Goal: Transaction & Acquisition: Purchase product/service

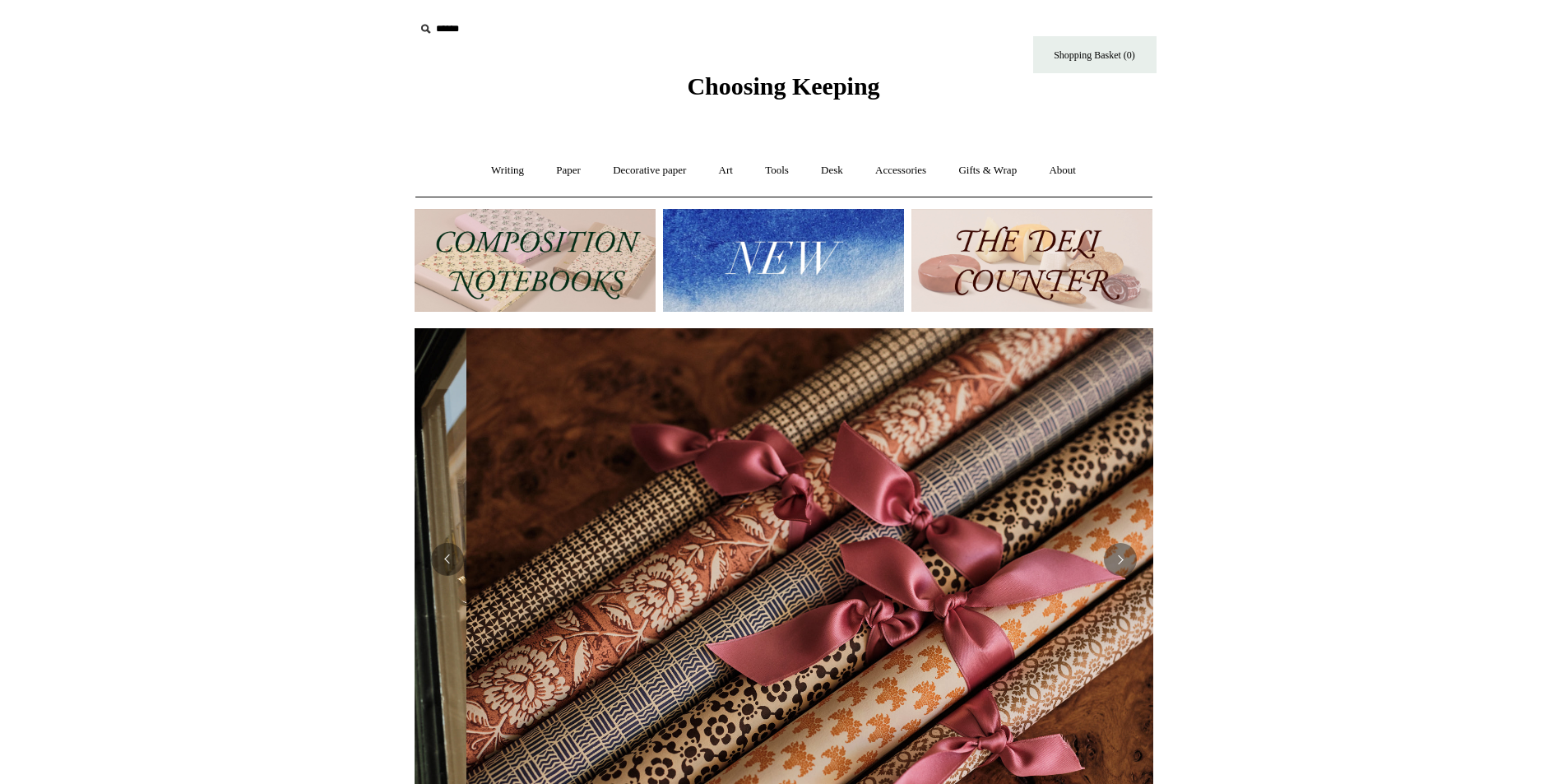
scroll to position [0, 1478]
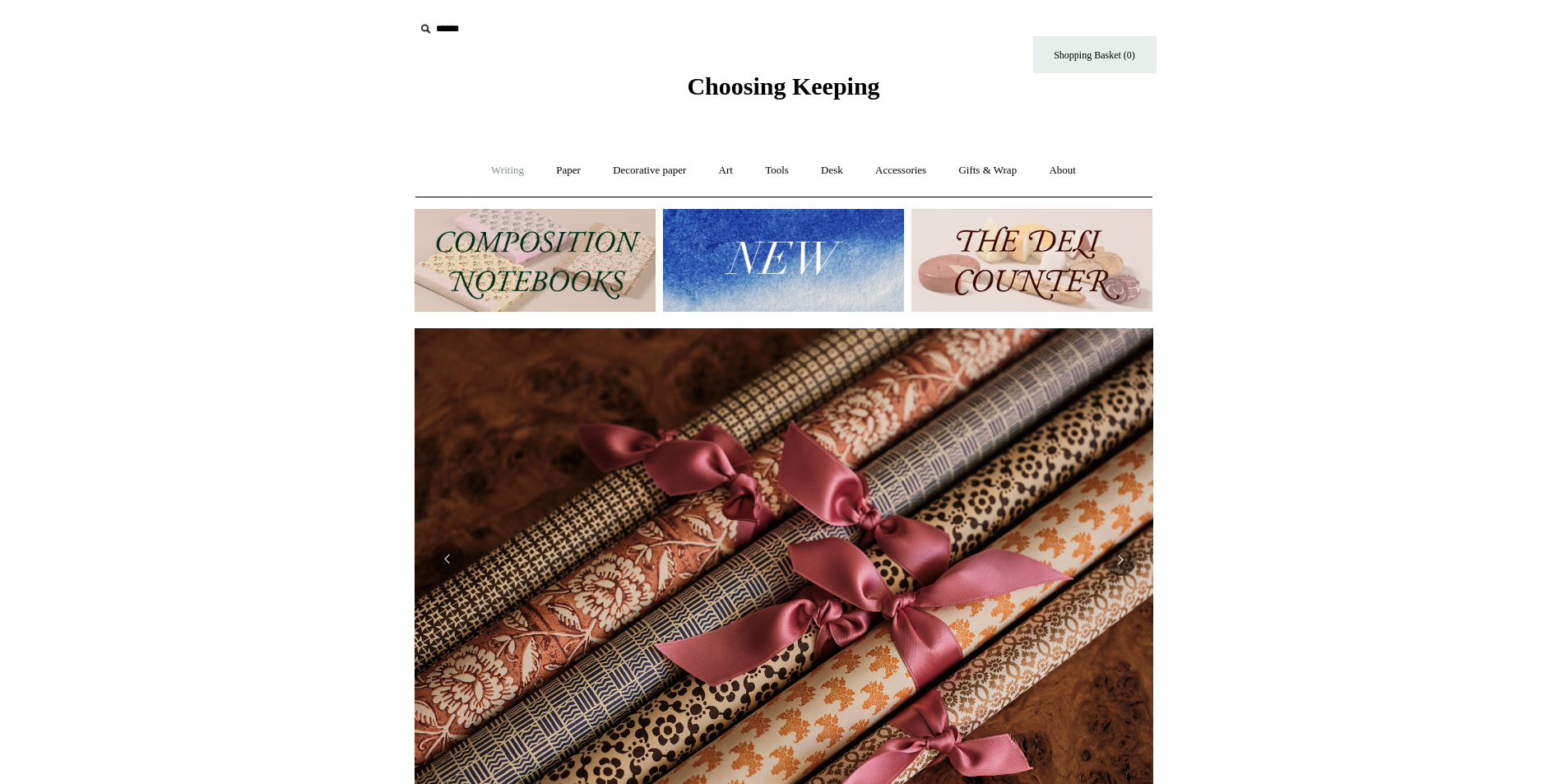
click at [507, 173] on link "Writing +" at bounding box center [508, 170] width 63 height 44
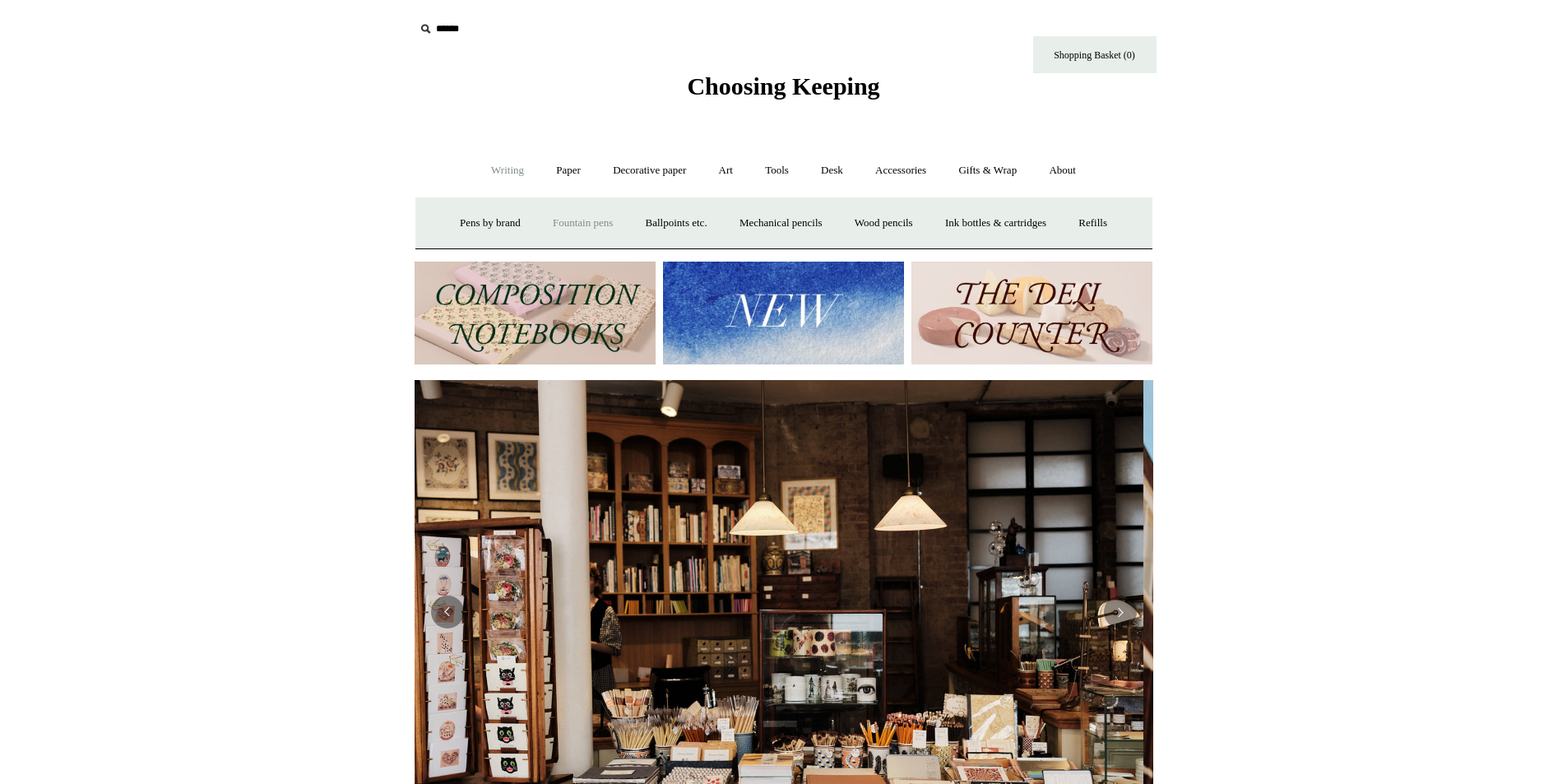
scroll to position [0, 0]
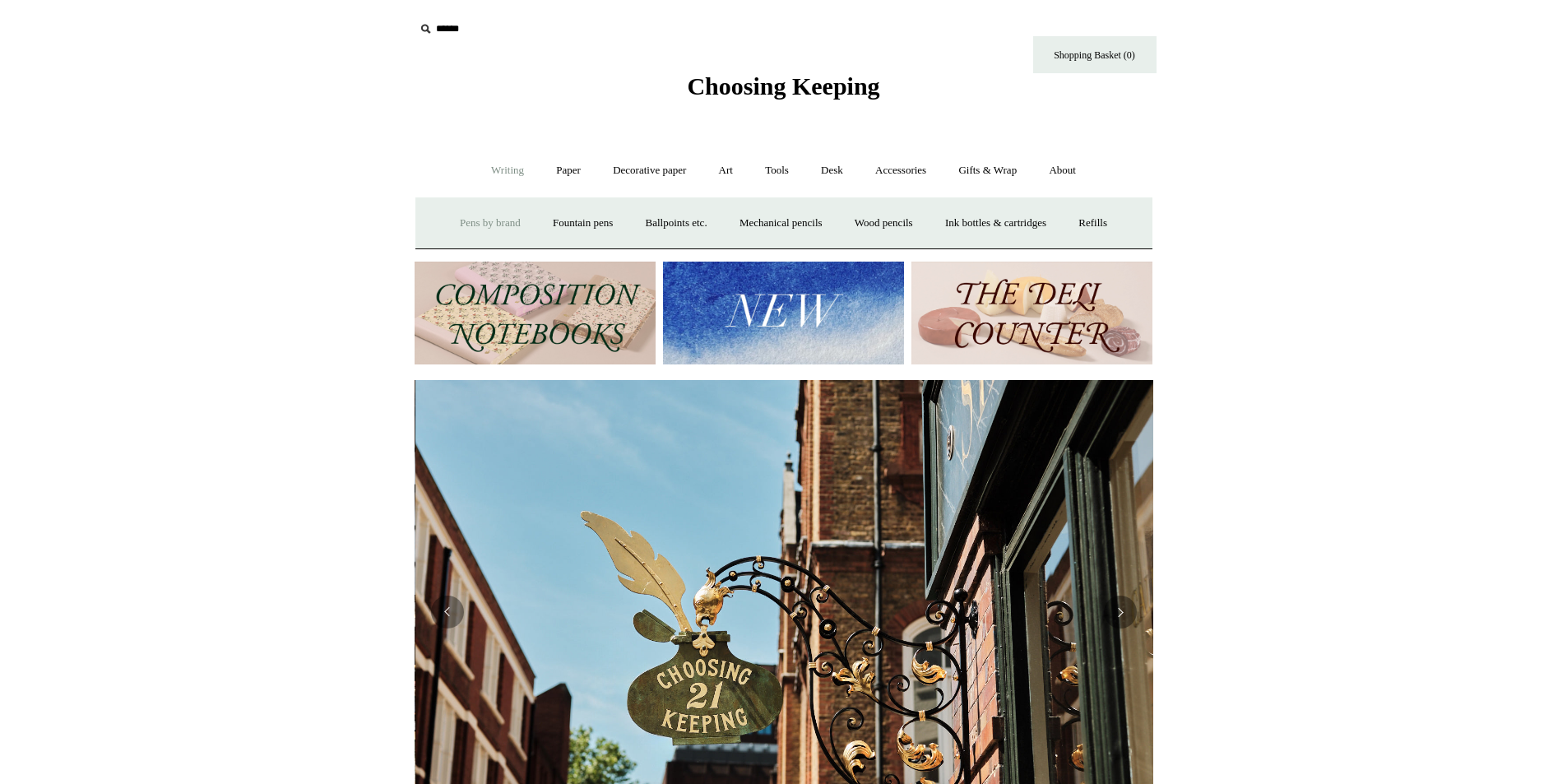
click at [470, 226] on link "Pens by brand +" at bounding box center [490, 223] width 91 height 44
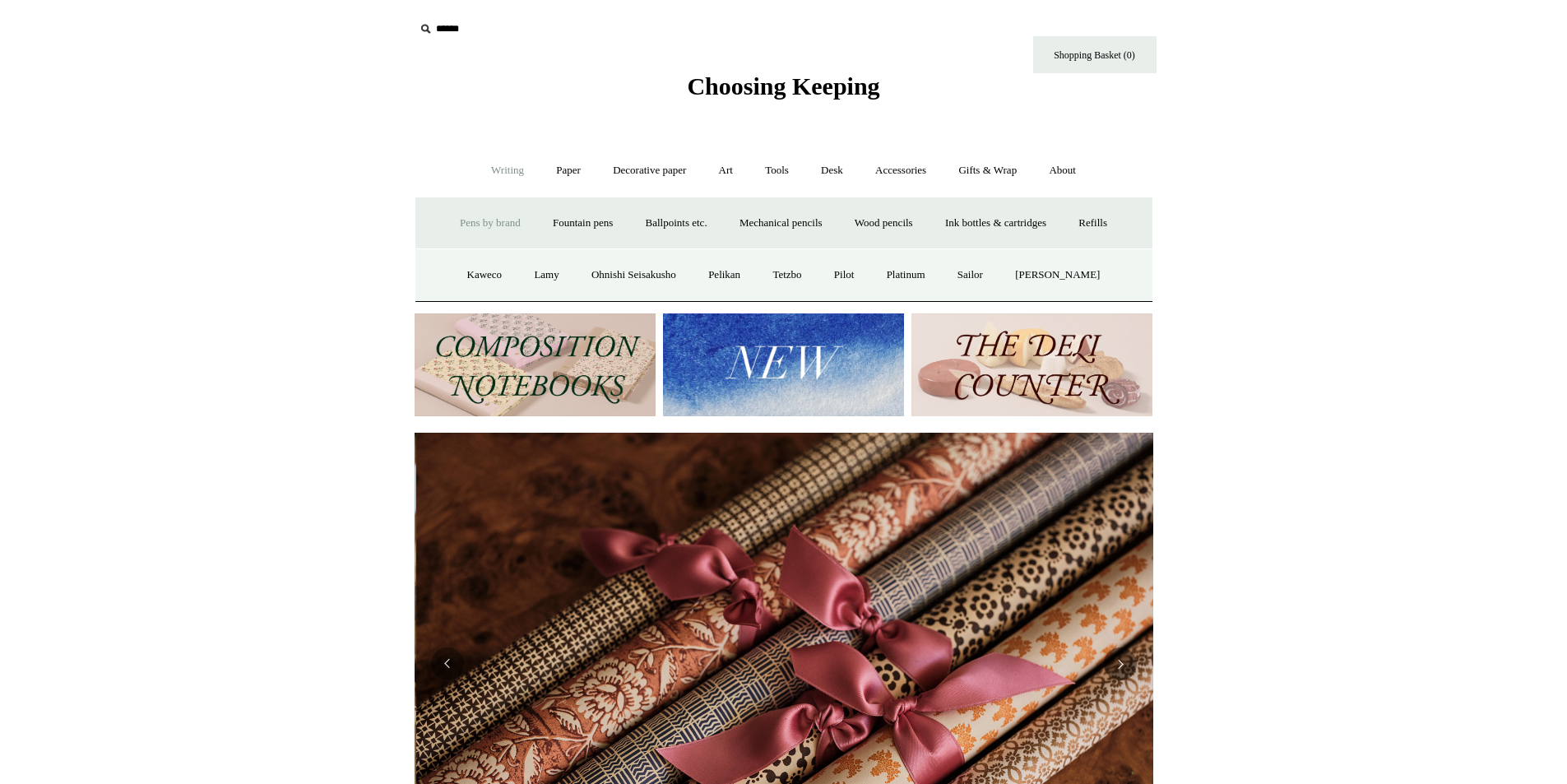
scroll to position [0, 1478]
click at [552, 177] on link "Paper +" at bounding box center [568, 170] width 55 height 44
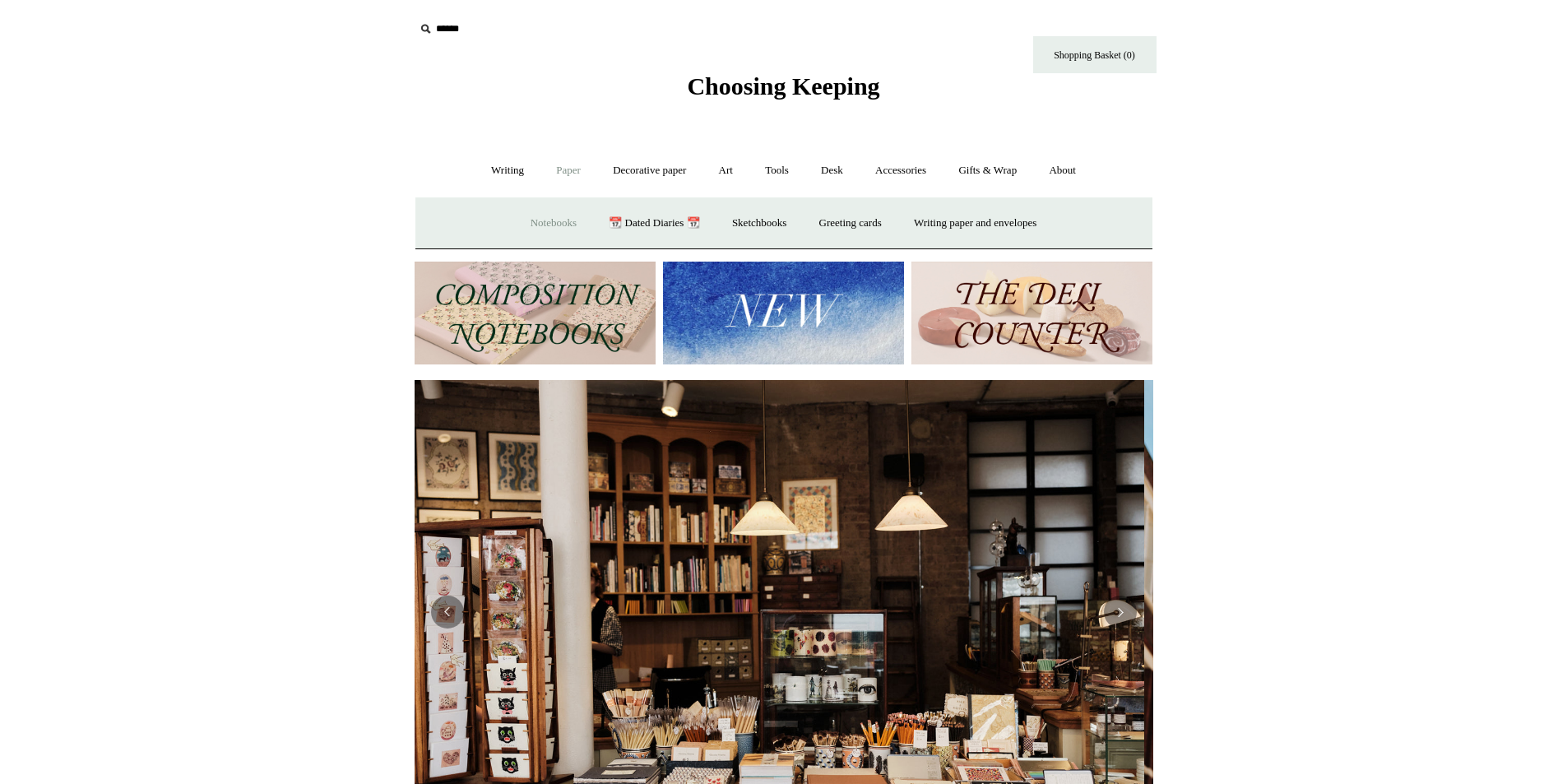
scroll to position [0, 0]
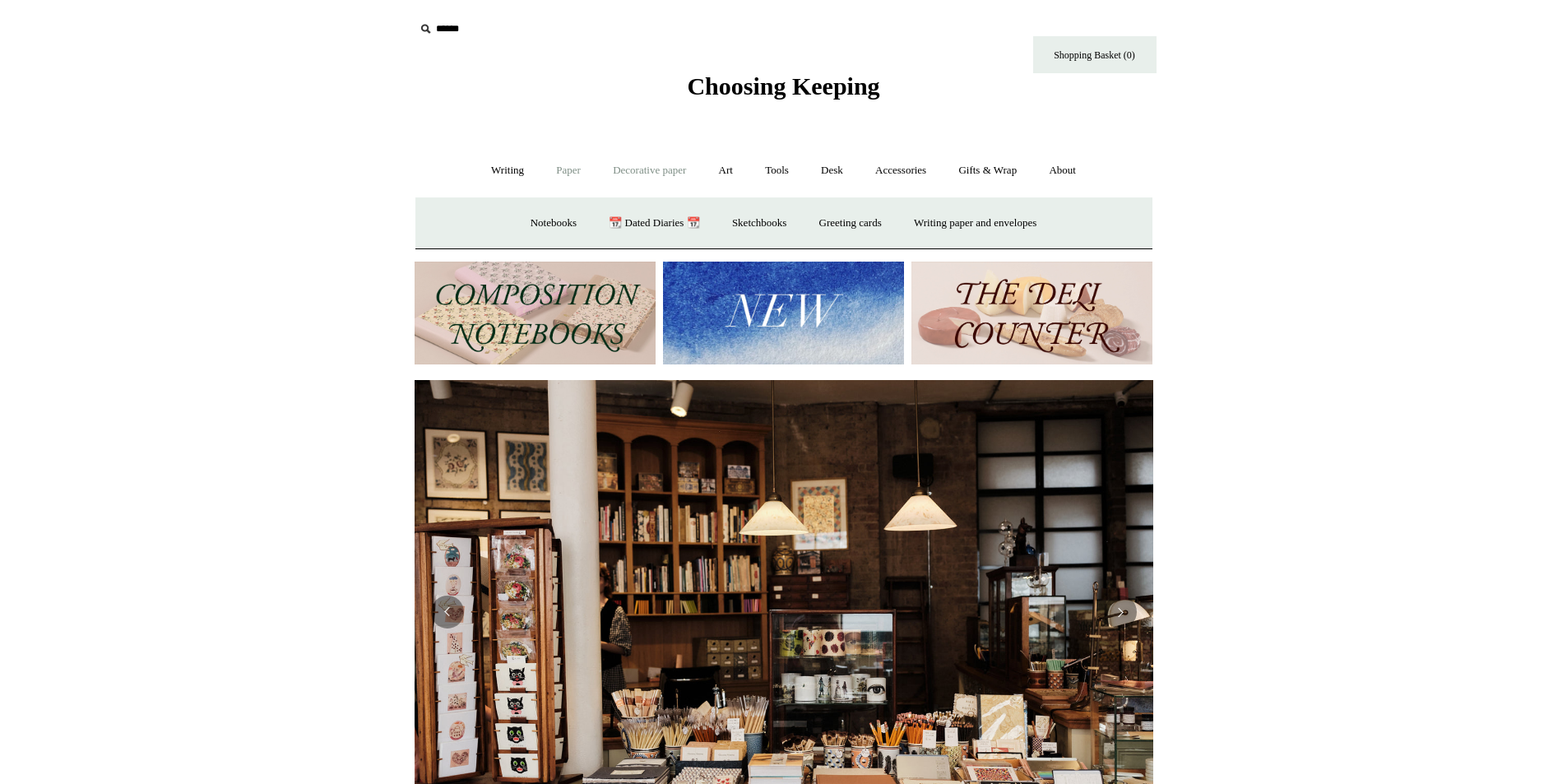
click at [653, 179] on link "Decorative paper +" at bounding box center [649, 170] width 103 height 44
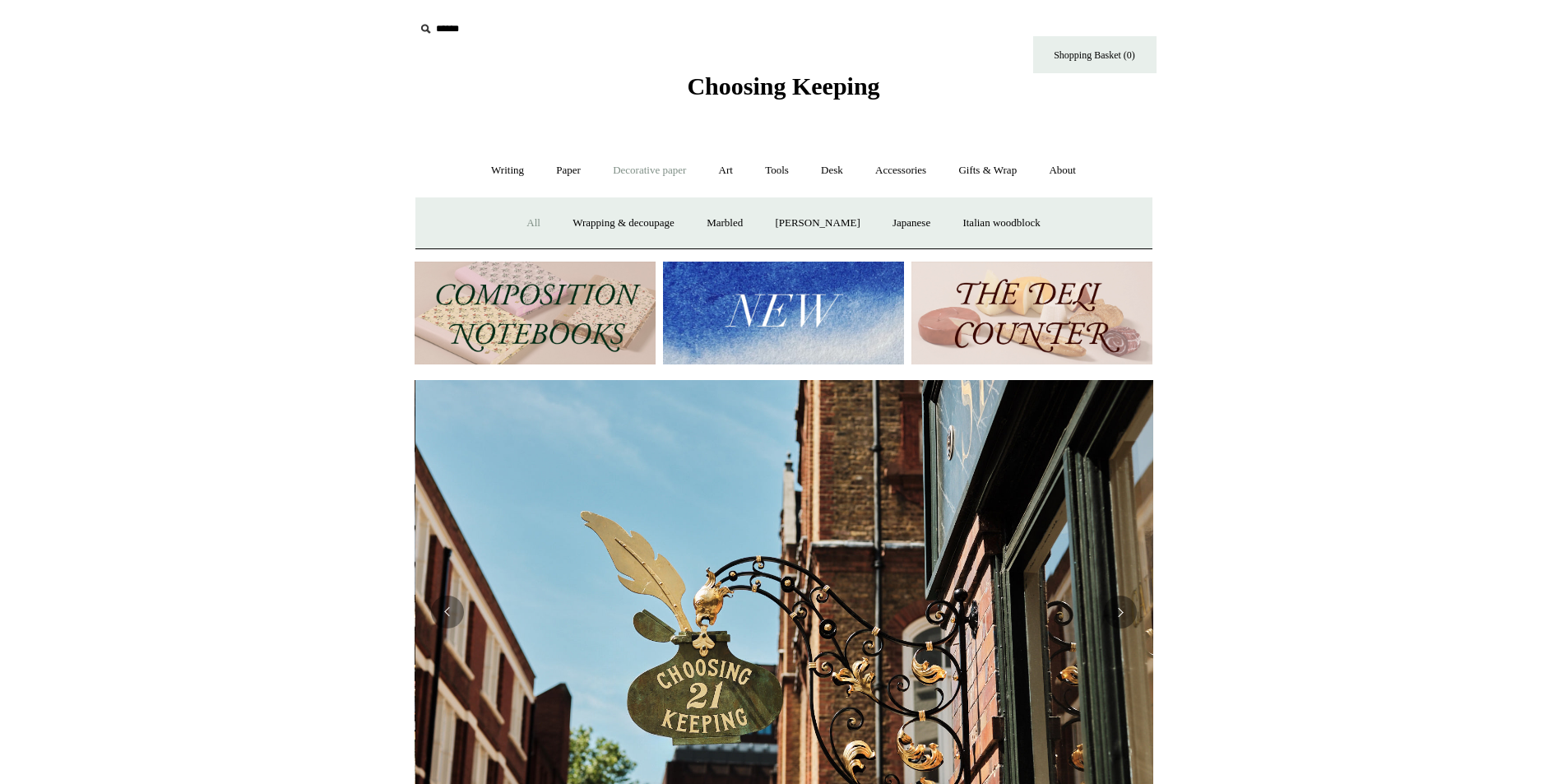
scroll to position [0, 739]
click at [612, 231] on link "Wrapping & decoupage" at bounding box center [623, 223] width 132 height 44
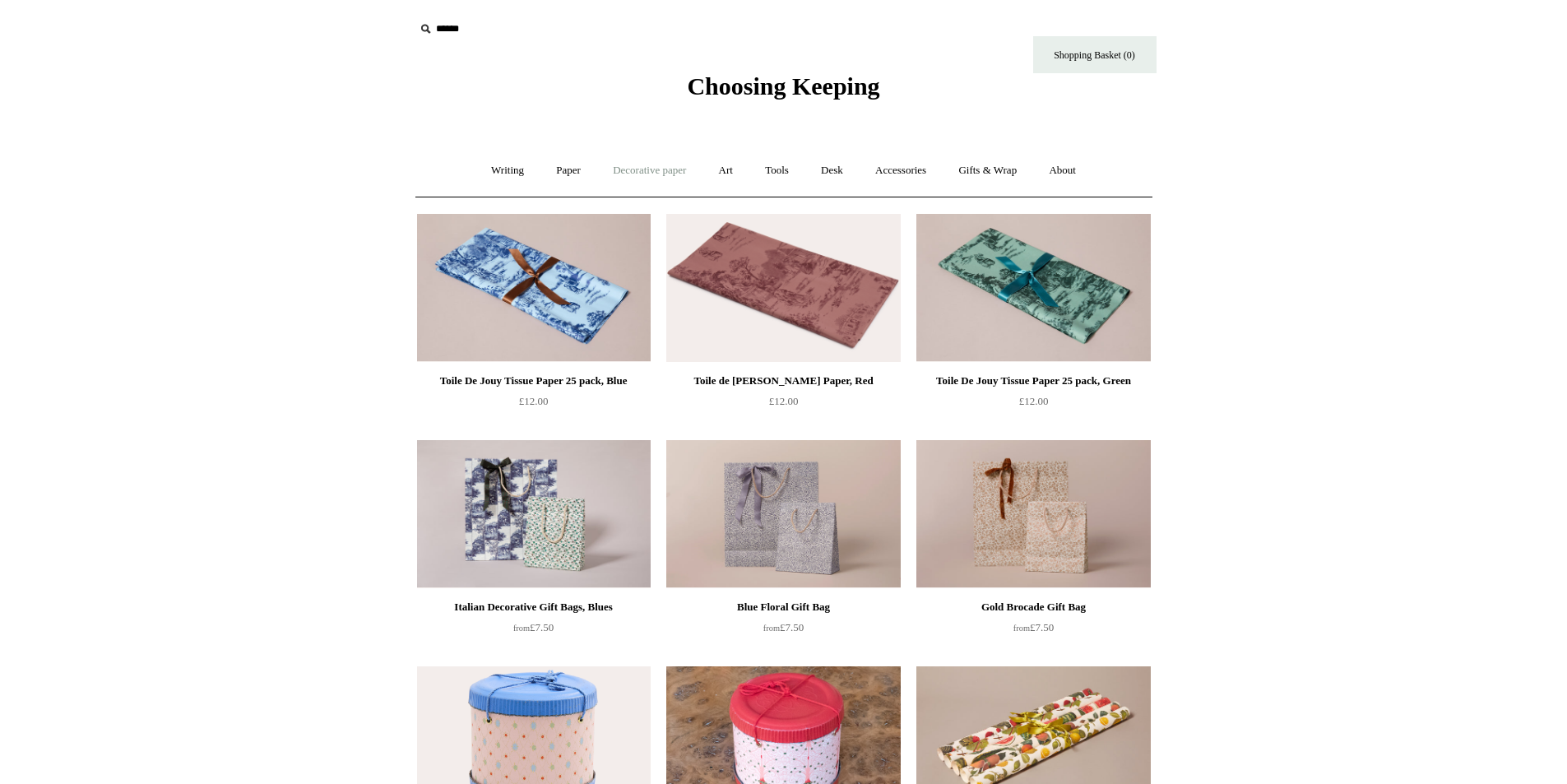
click at [648, 167] on link "Decorative paper +" at bounding box center [649, 170] width 103 height 44
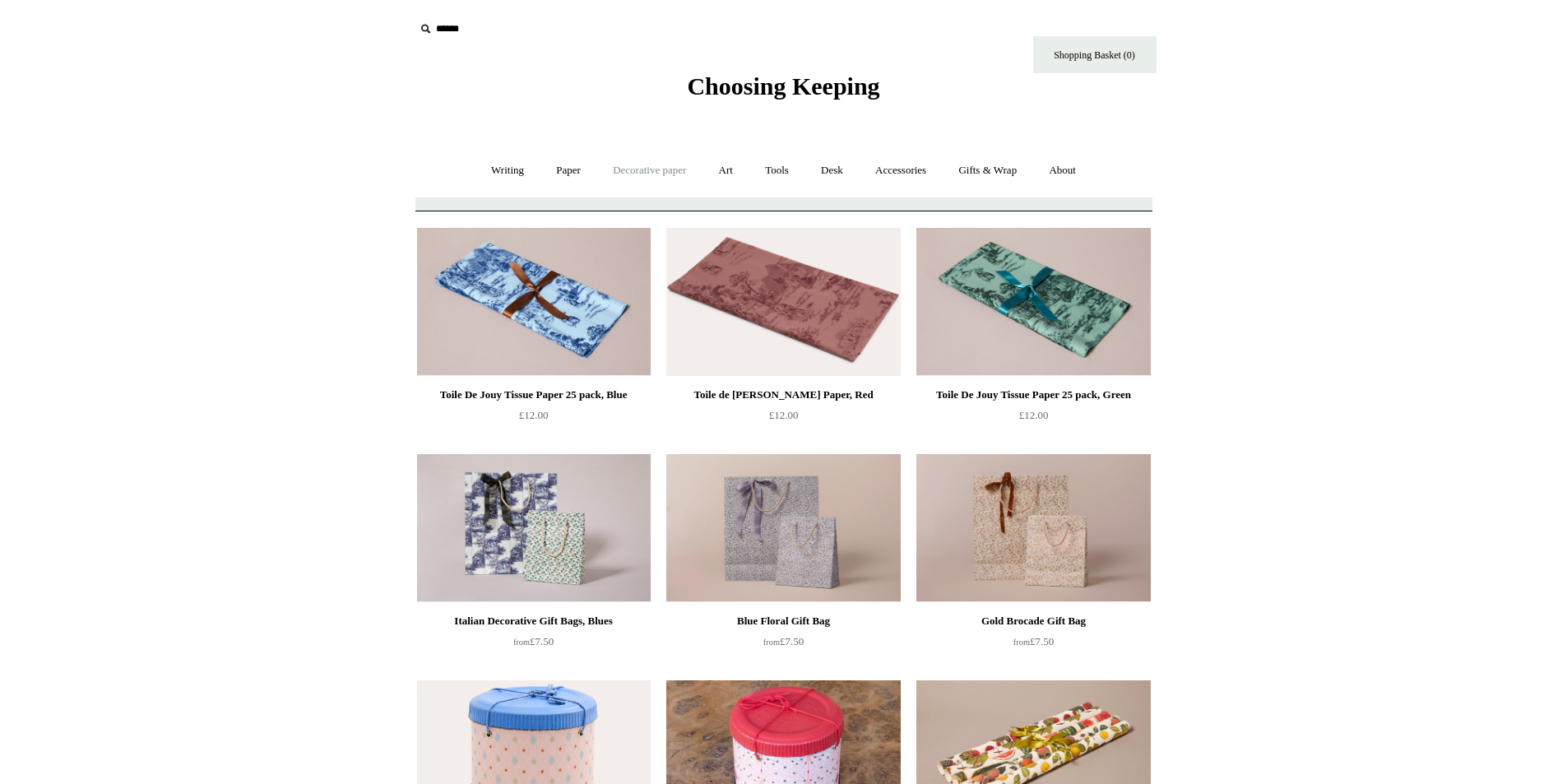
click at [648, 167] on link "Decorative paper -" at bounding box center [649, 170] width 103 height 44
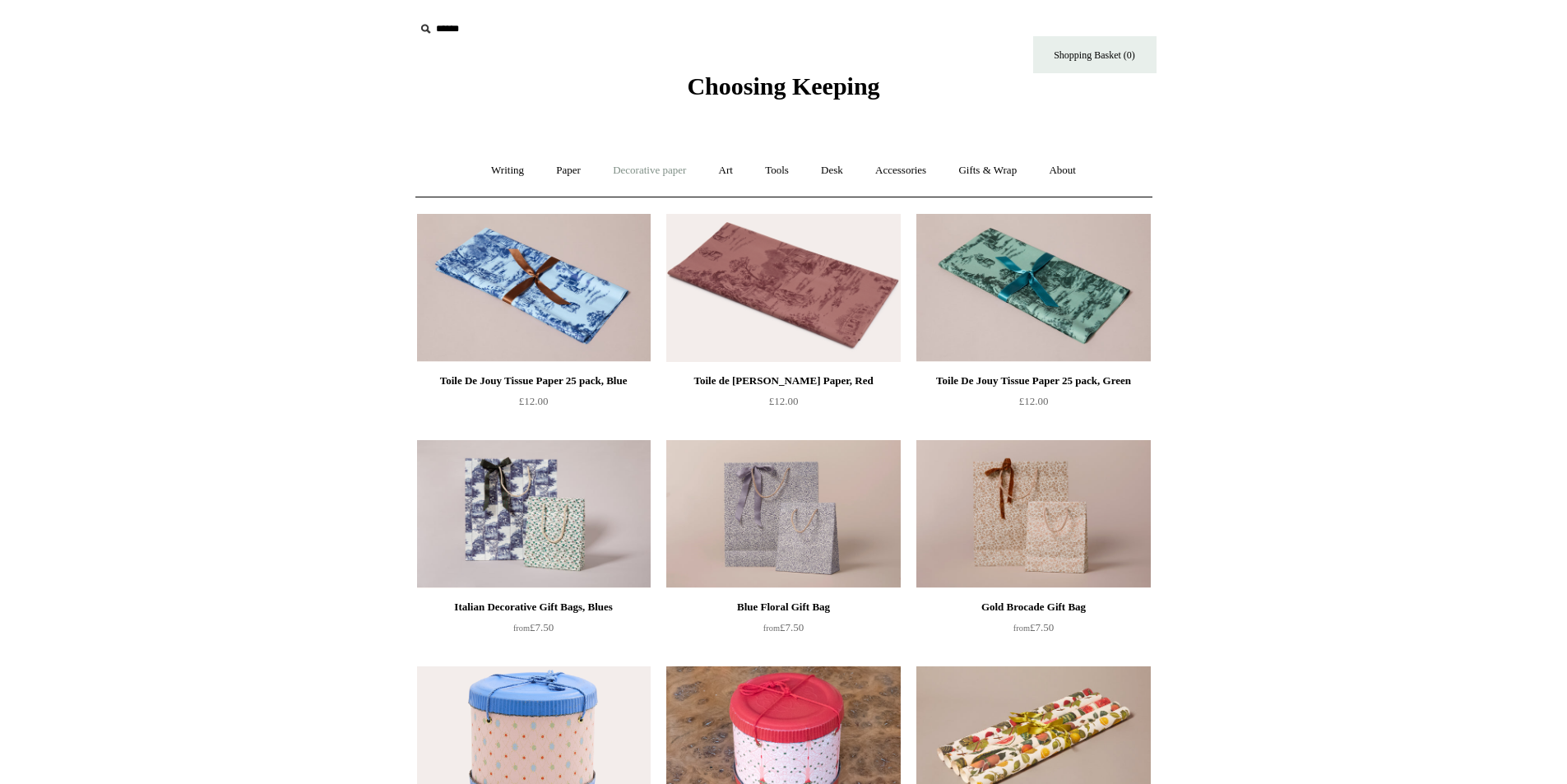
click at [648, 167] on link "Decorative paper -" at bounding box center [649, 170] width 103 height 44
click at [648, 167] on link "Decorative paper +" at bounding box center [649, 170] width 103 height 44
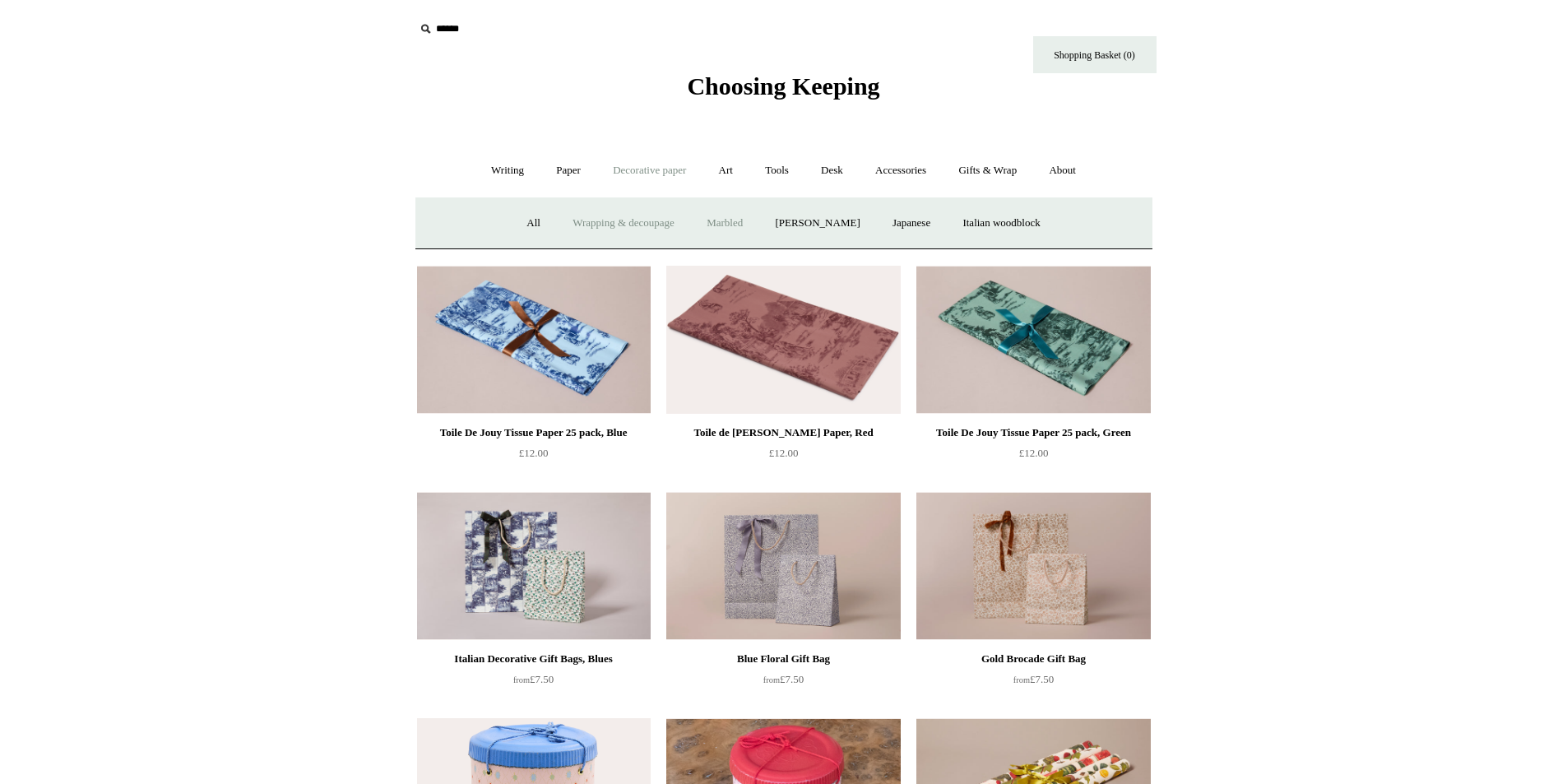
click at [724, 224] on link "Marbled" at bounding box center [724, 223] width 66 height 44
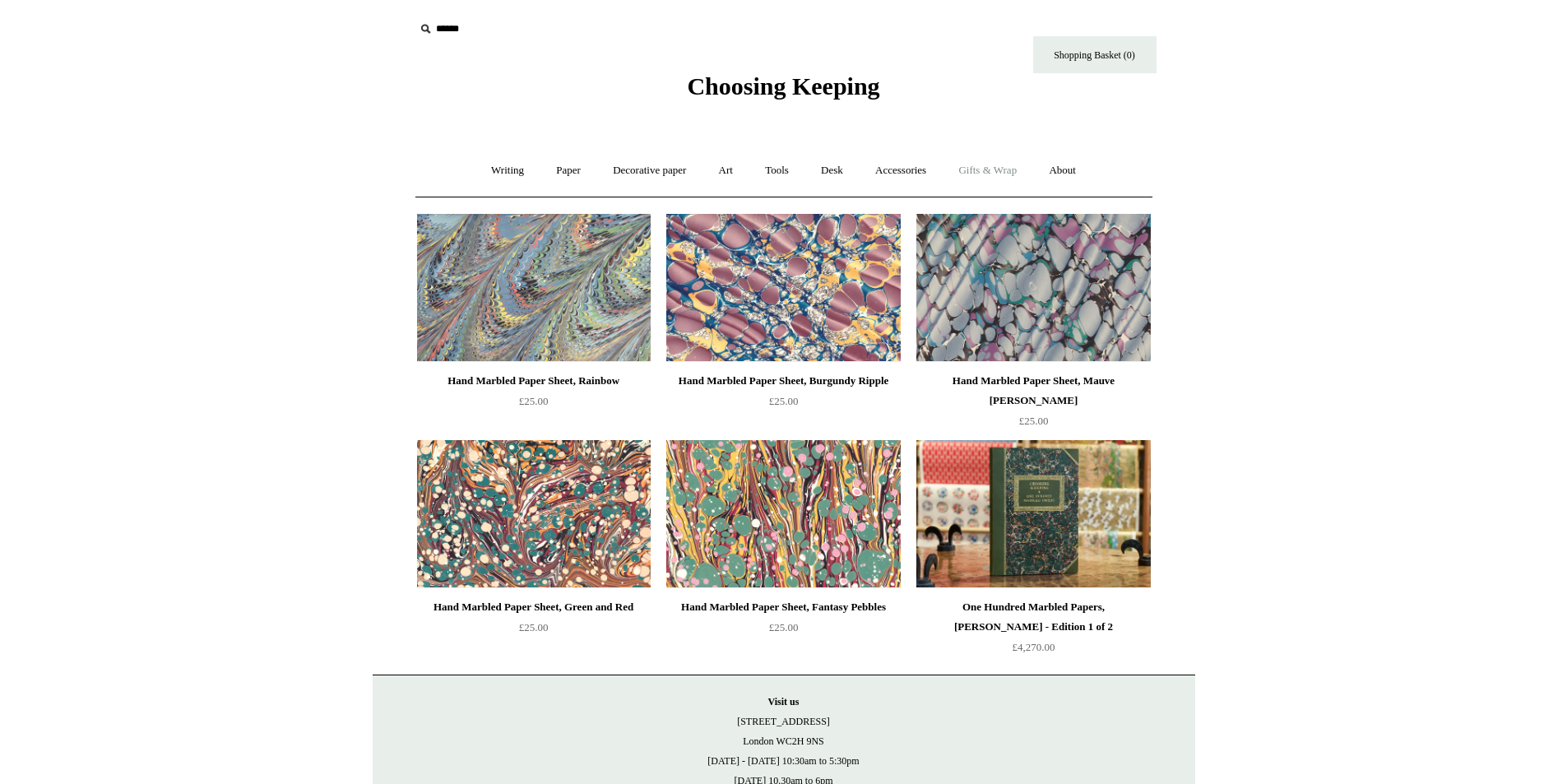
click at [992, 173] on link "Gifts & Wrap +" at bounding box center [988, 170] width 88 height 44
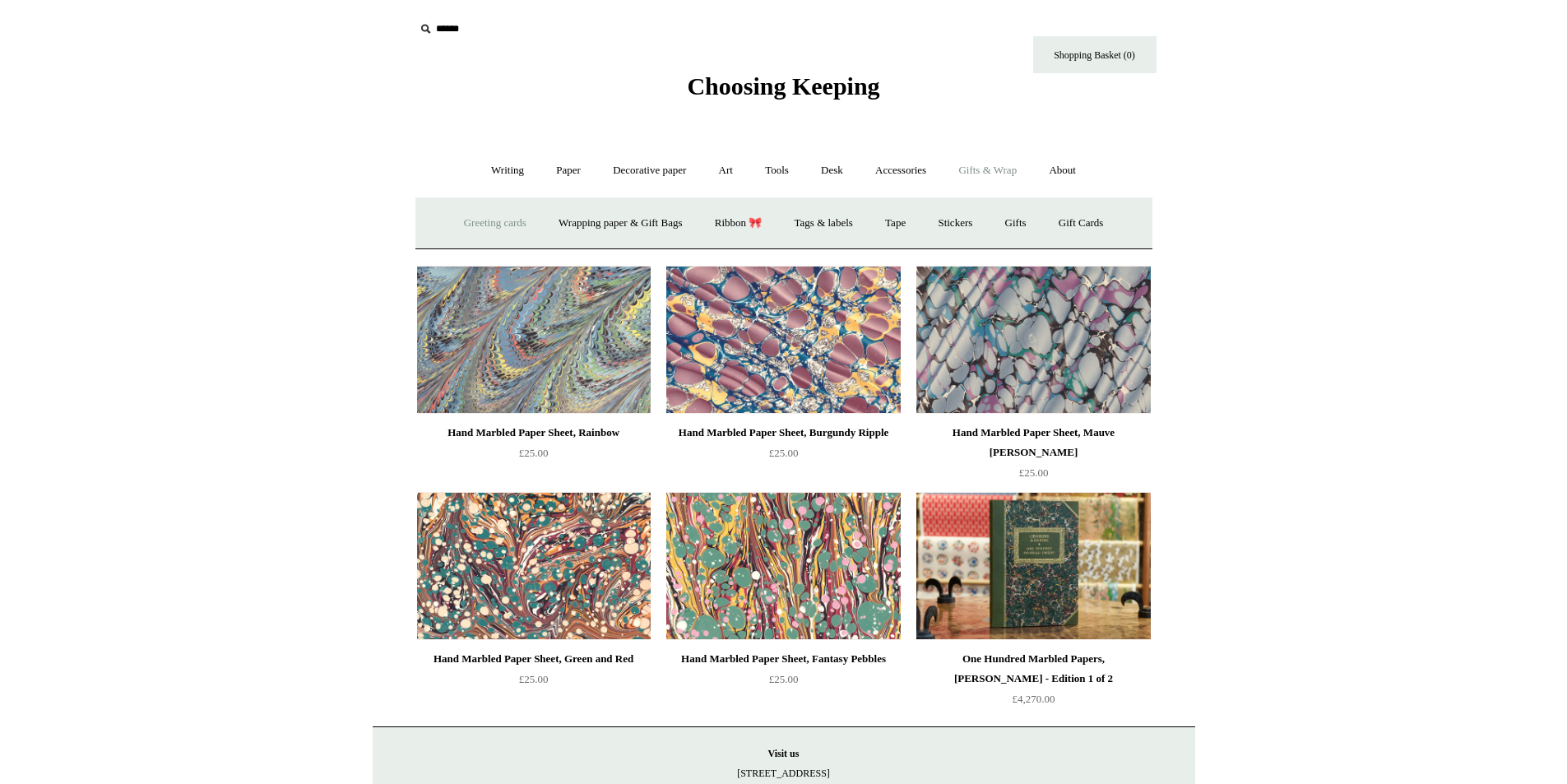
click at [469, 224] on link "Greeting cards +" at bounding box center [495, 223] width 92 height 44
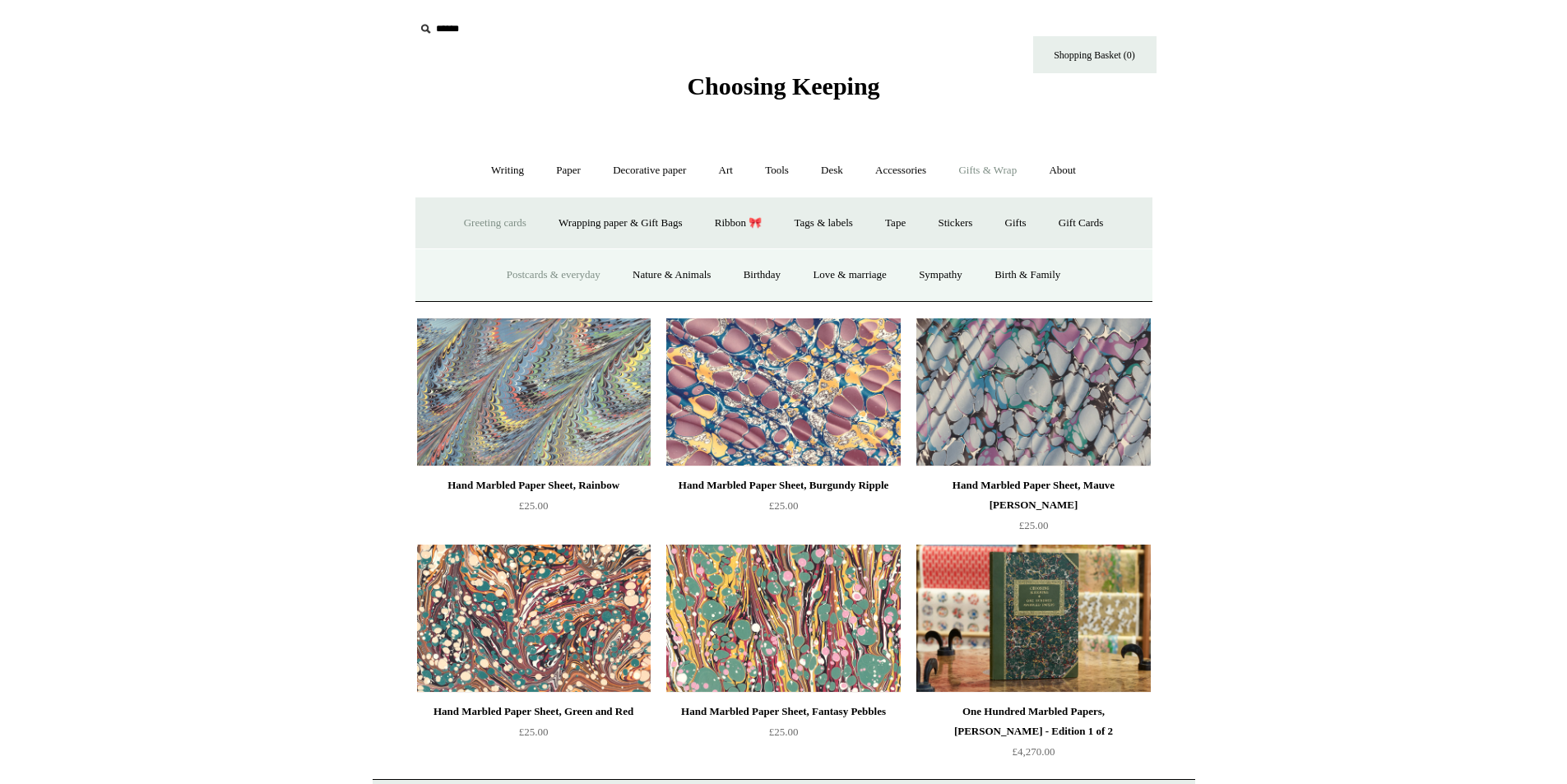
click at [549, 278] on link "Postcards & everyday" at bounding box center [554, 275] width 123 height 44
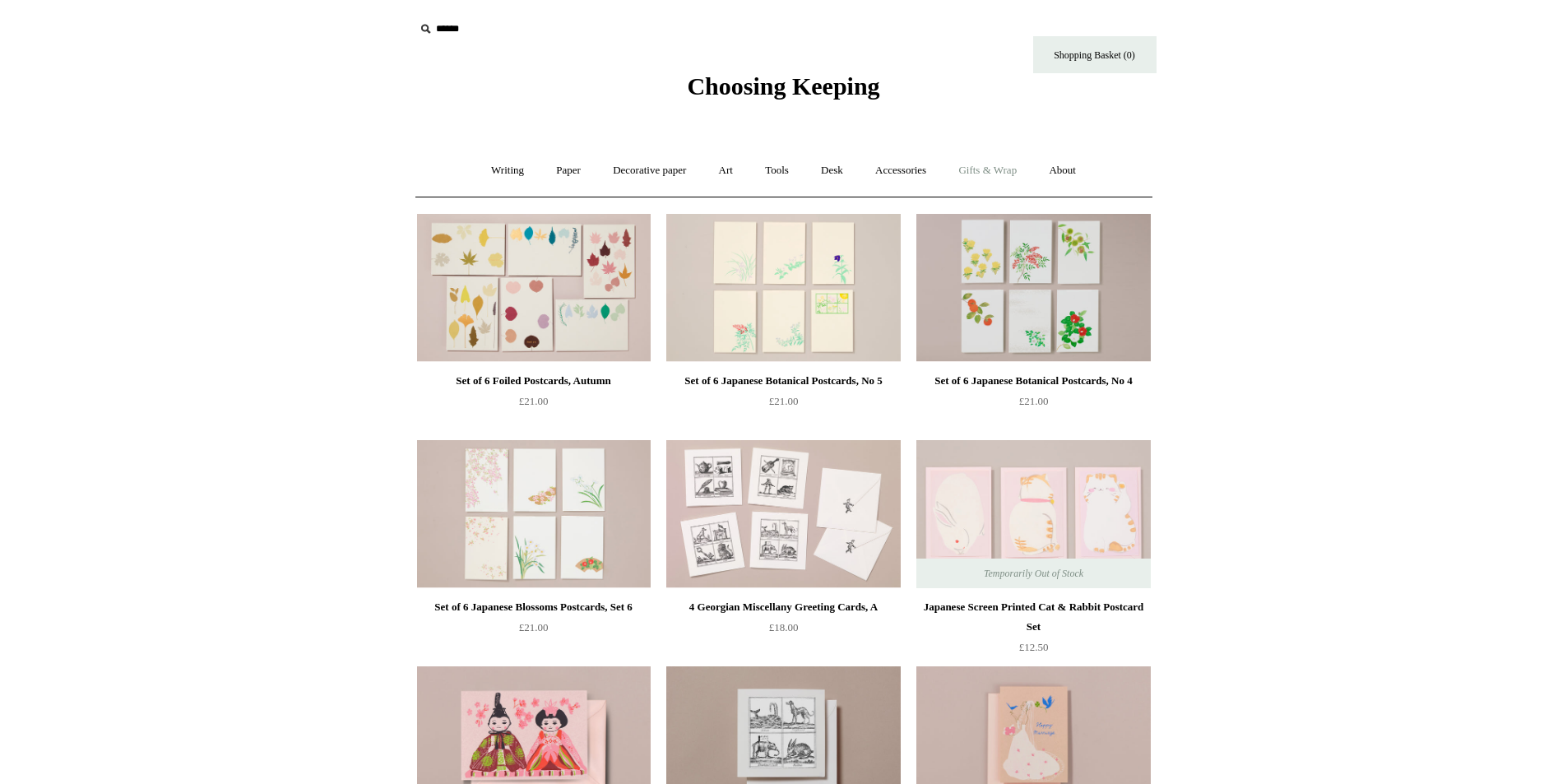
click at [1006, 171] on link "Gifts & Wrap +" at bounding box center [988, 170] width 88 height 44
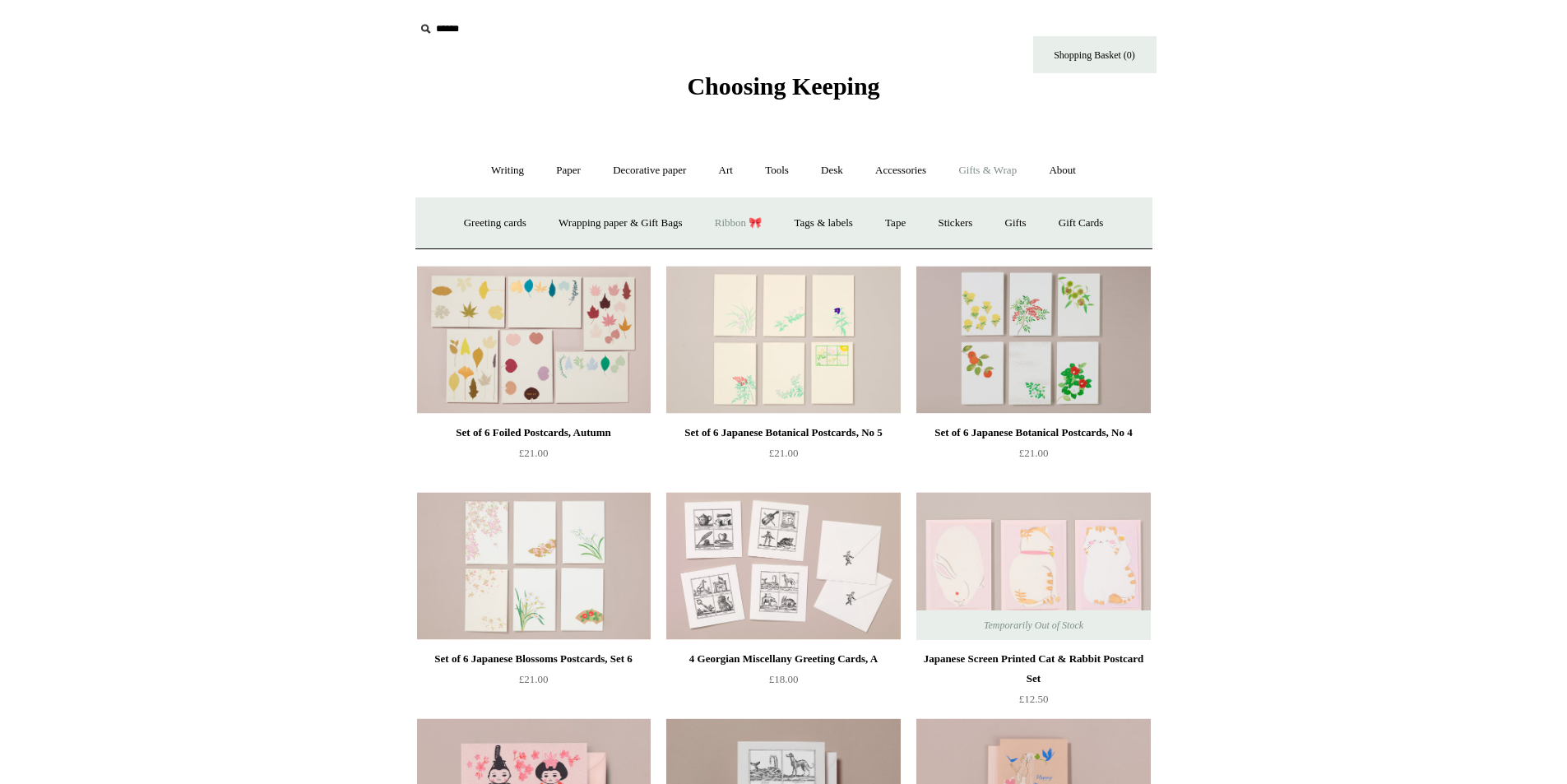
click at [734, 226] on link "Ribbon 🎀" at bounding box center [739, 223] width 77 height 44
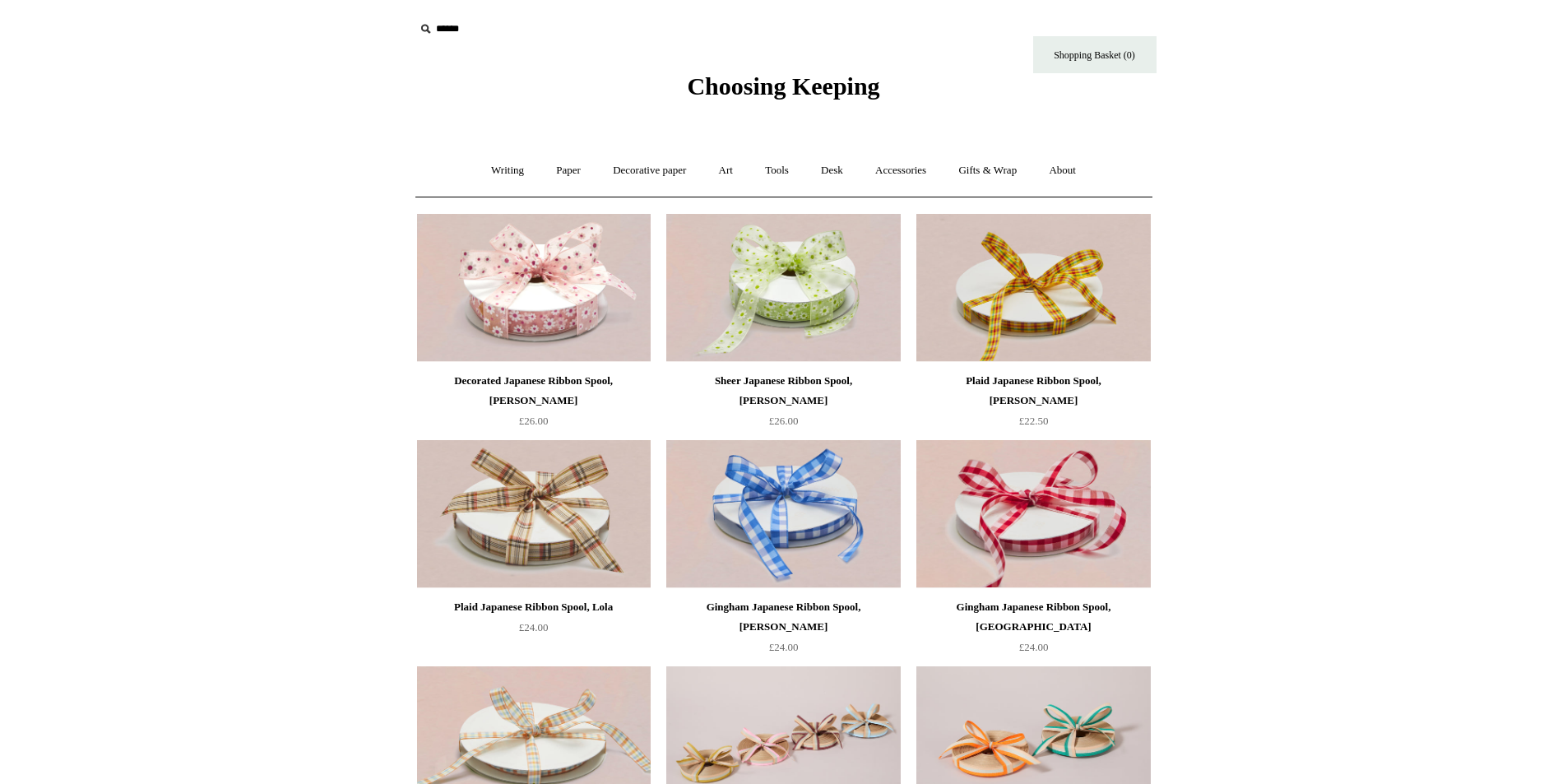
click at [519, 420] on span "£26.00" at bounding box center [534, 420] width 29 height 13
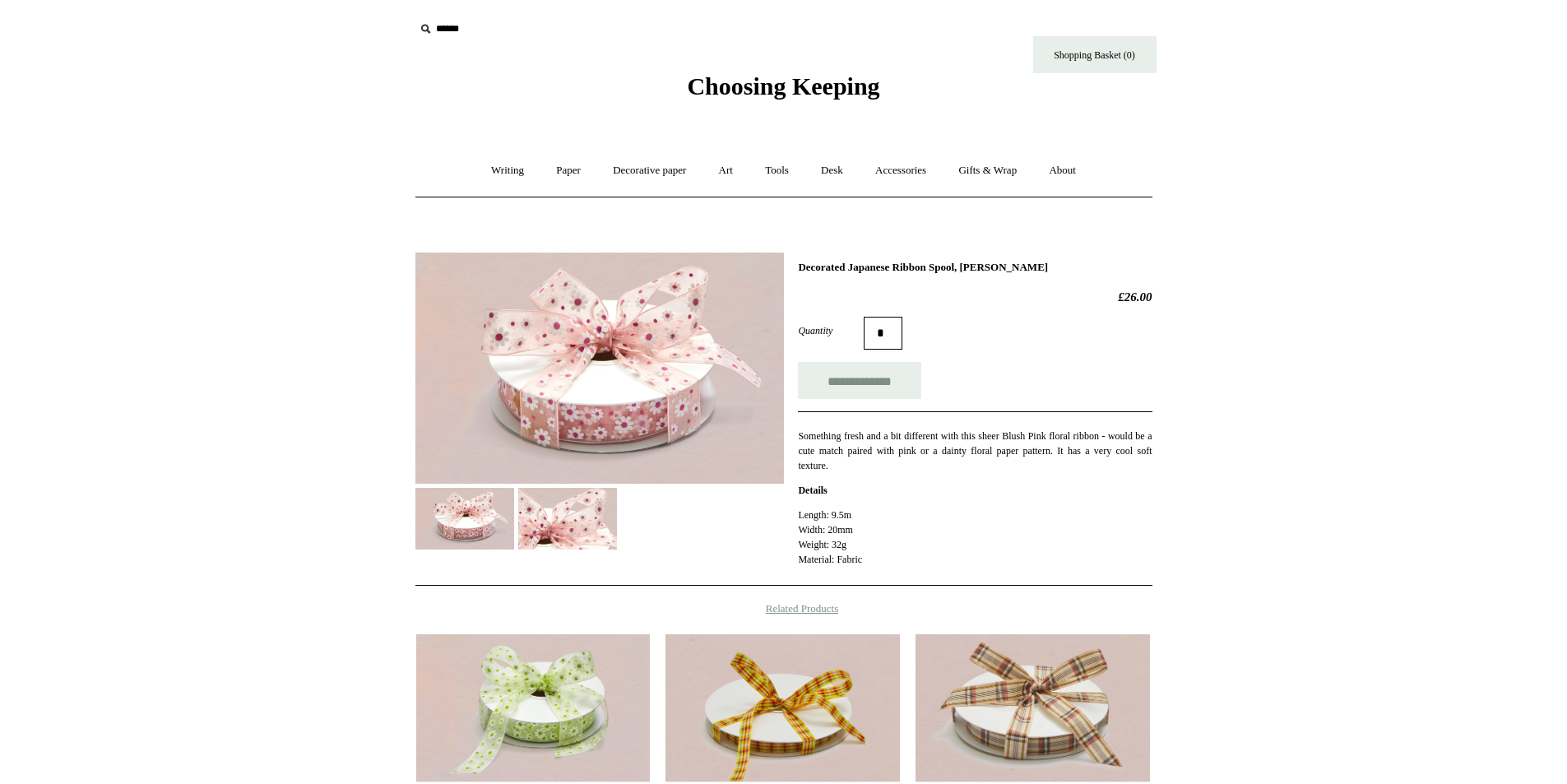
click at [1108, 296] on h2 "£26.00" at bounding box center [975, 296] width 354 height 15
drag, startPoint x: 1108, startPoint y: 296, endPoint x: 1137, endPoint y: 295, distance: 29.0
click at [1110, 296] on h2 "£26.00" at bounding box center [975, 296] width 354 height 15
click at [1132, 295] on h2 "£26.00" at bounding box center [975, 296] width 354 height 15
click at [1137, 295] on h2 "£26.00" at bounding box center [975, 296] width 354 height 15
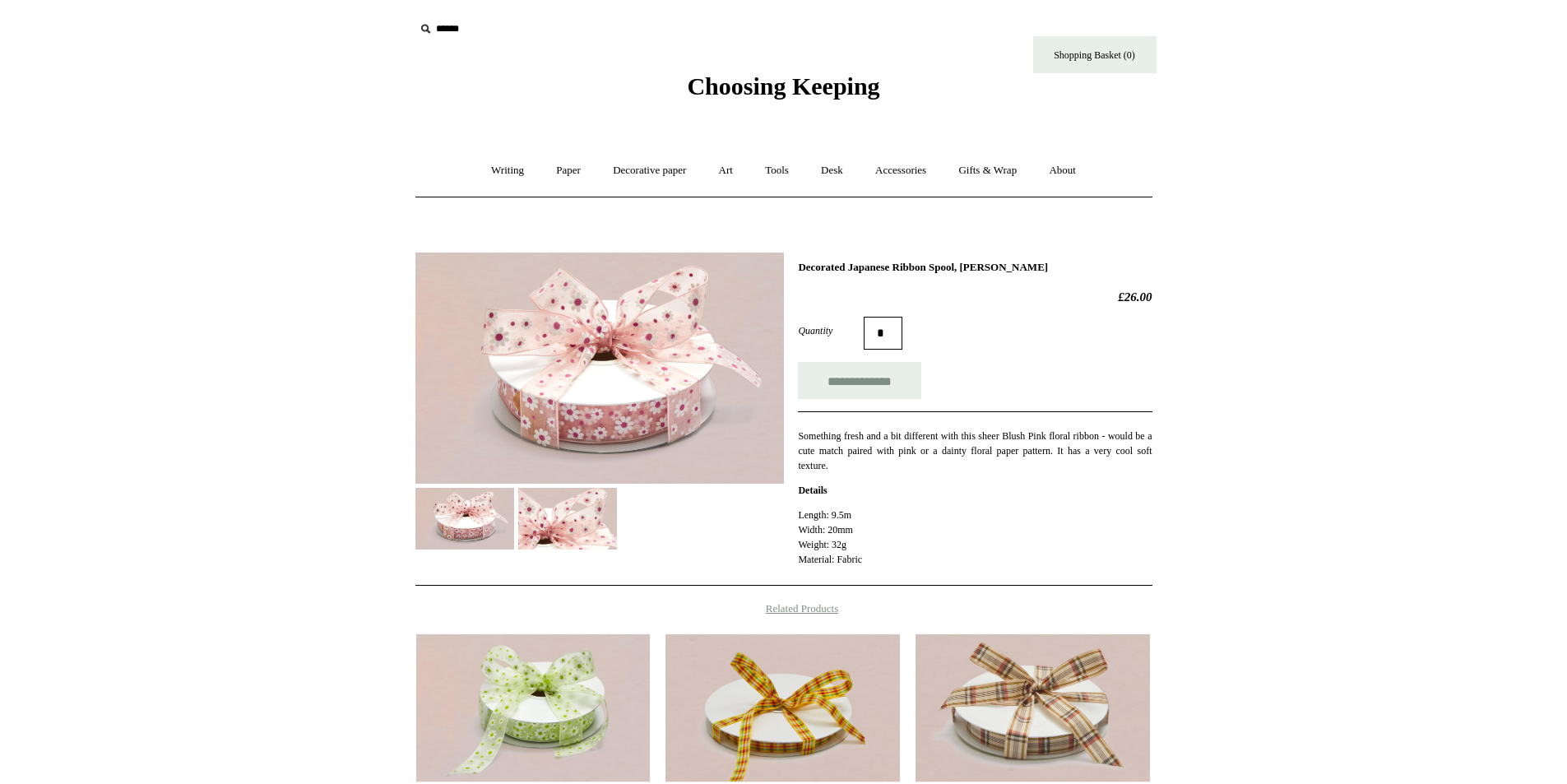
click at [1157, 295] on div "**********" at bounding box center [784, 546] width 823 height 612
copy div "£26.00"
drag, startPoint x: 1121, startPoint y: 299, endPoint x: 1139, endPoint y: 328, distance: 34.1
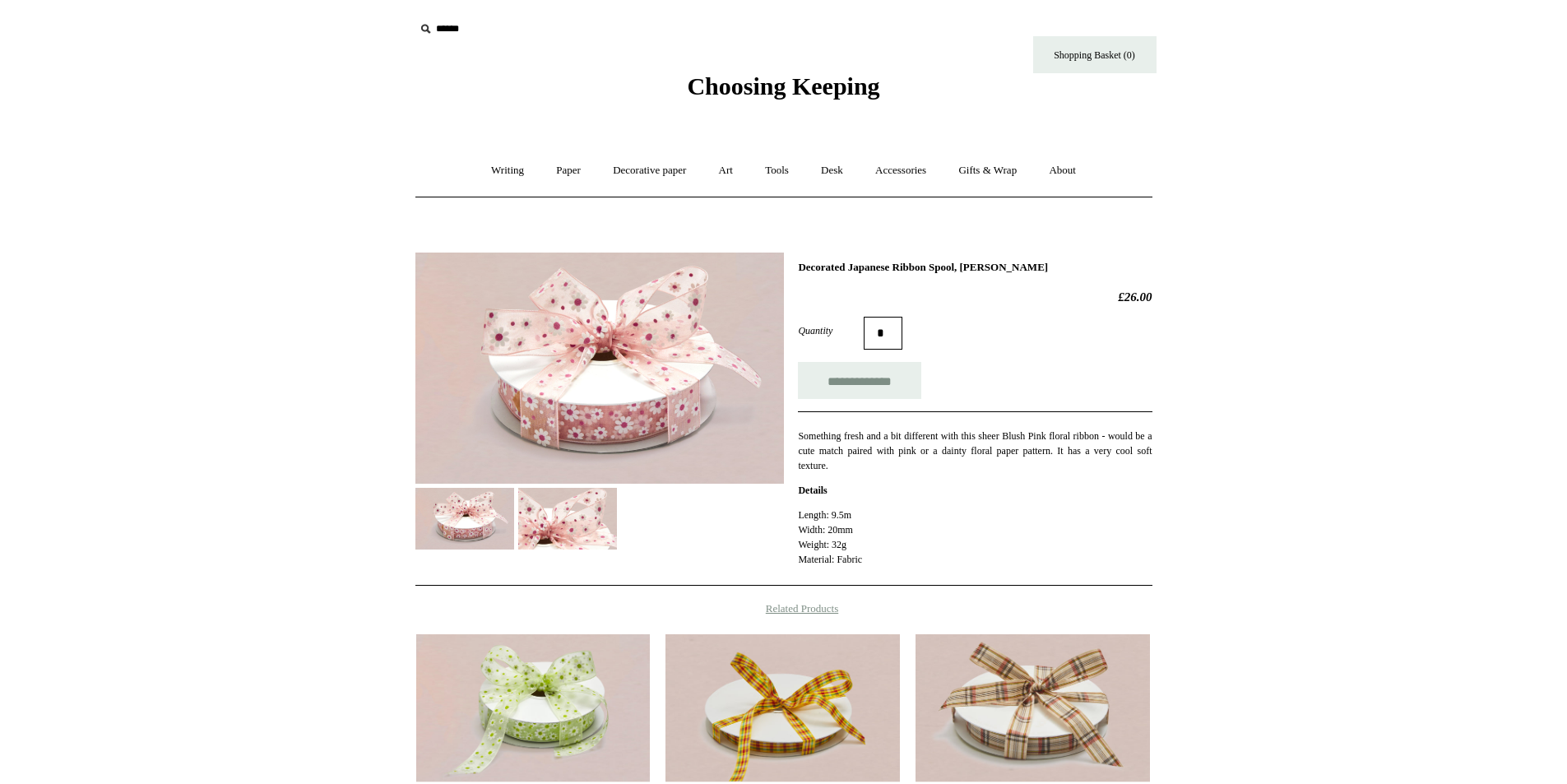
click at [1139, 328] on div "Quantity *" at bounding box center [975, 333] width 354 height 33
